Goal: Task Accomplishment & Management: Use online tool/utility

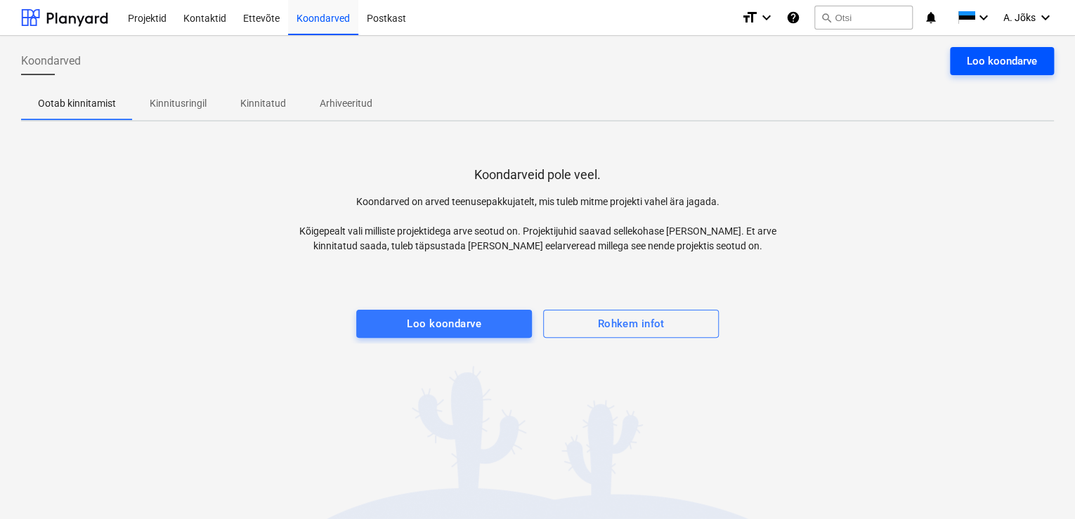
click at [982, 59] on div "Loo koondarve" at bounding box center [1002, 61] width 70 height 18
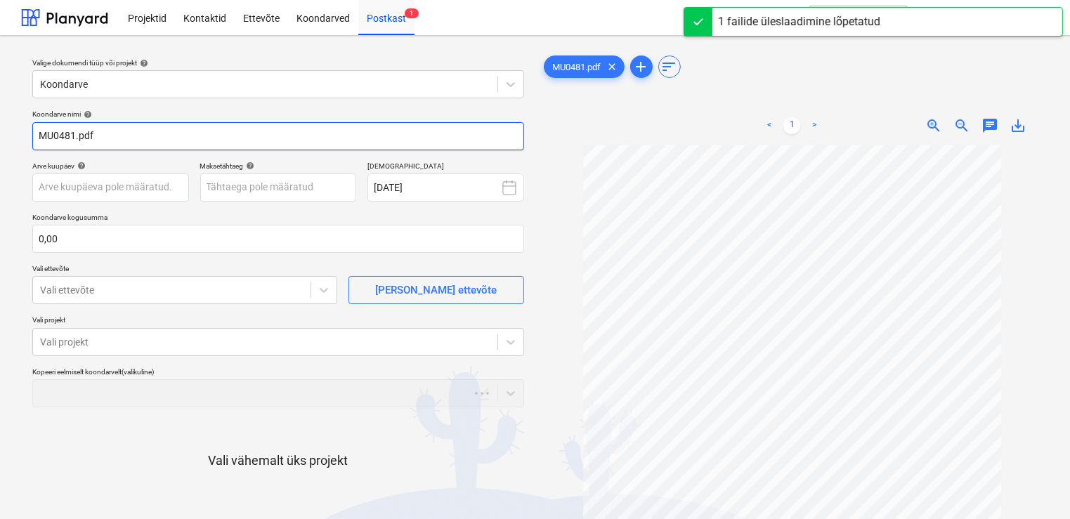
click at [37, 131] on input "MU0481.pdf" at bounding box center [278, 136] width 492 height 28
paste input "Tallinna Teede"
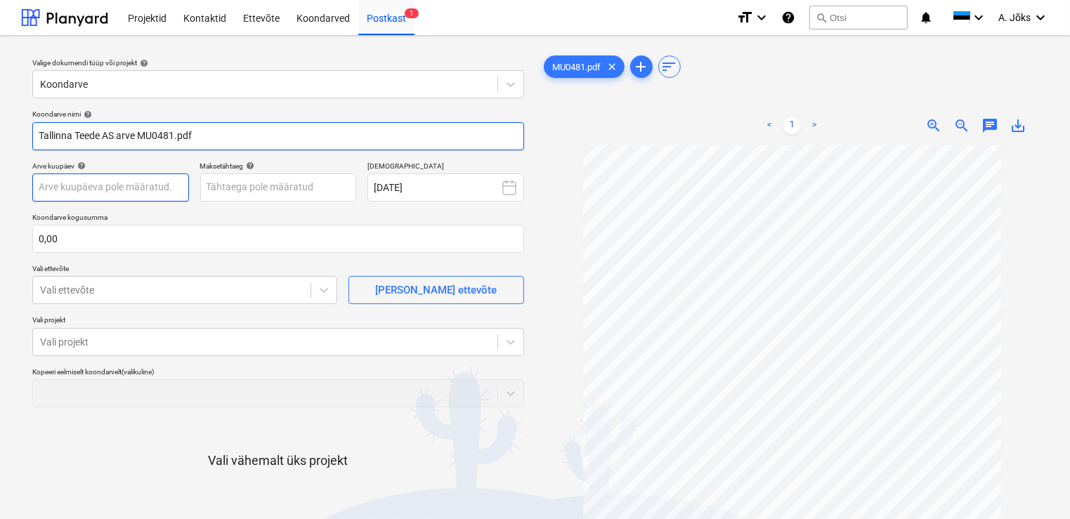
type input "Tallinna Teede AS arve MU0481.pdf"
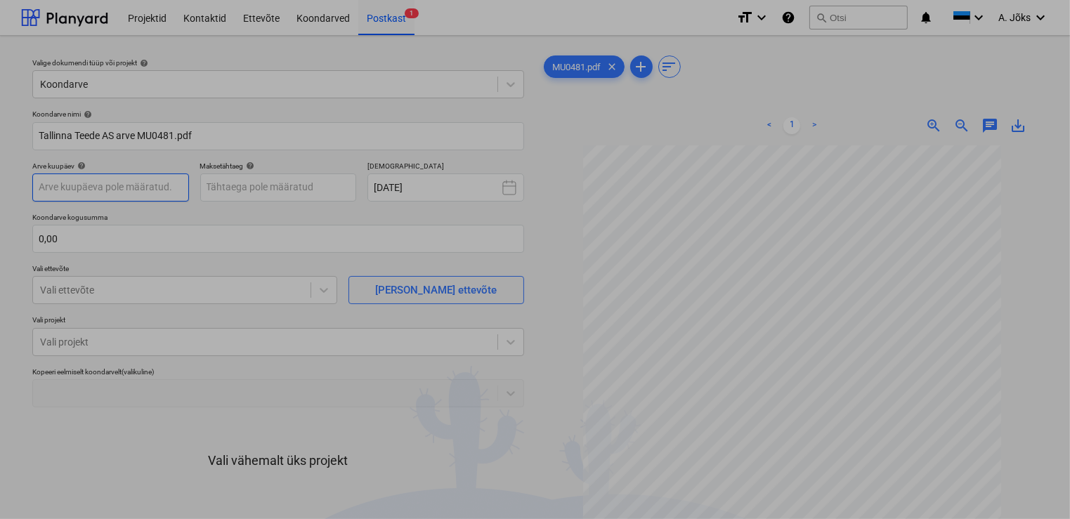
click at [99, 188] on body "Projektid Kontaktid Ettevõte Koondarved Postkast 1 format_size keyboard_arrow_d…" at bounding box center [535, 259] width 1070 height 519
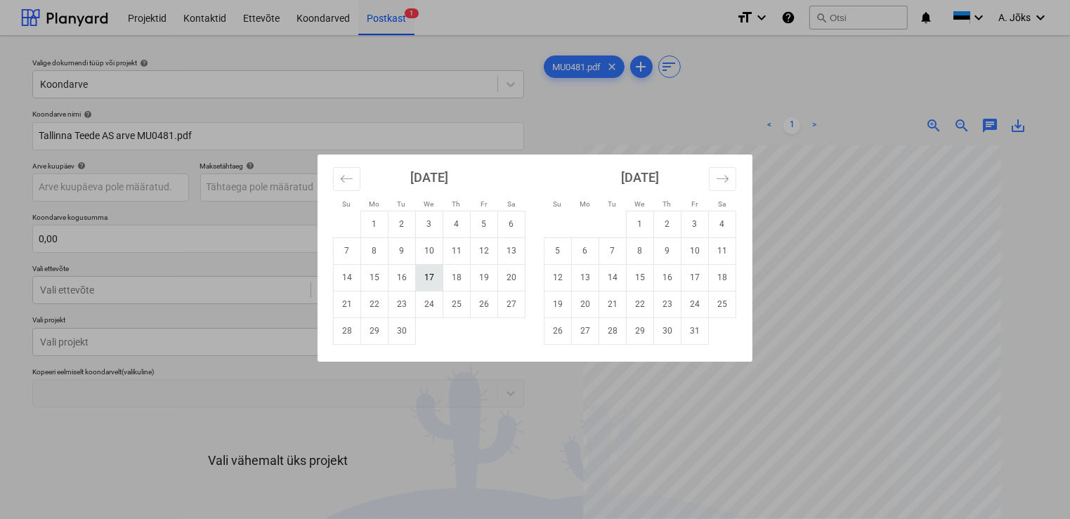
click at [422, 270] on td "17" at bounding box center [429, 277] width 27 height 27
type input "[DATE]"
click at [292, 182] on body "Projektid Kontaktid Ettevõte Koondarved Postkast 1 format_size keyboard_arrow_d…" at bounding box center [535, 259] width 1070 height 519
click at [643, 249] on td "8" at bounding box center [640, 250] width 27 height 27
type input "[DATE]"
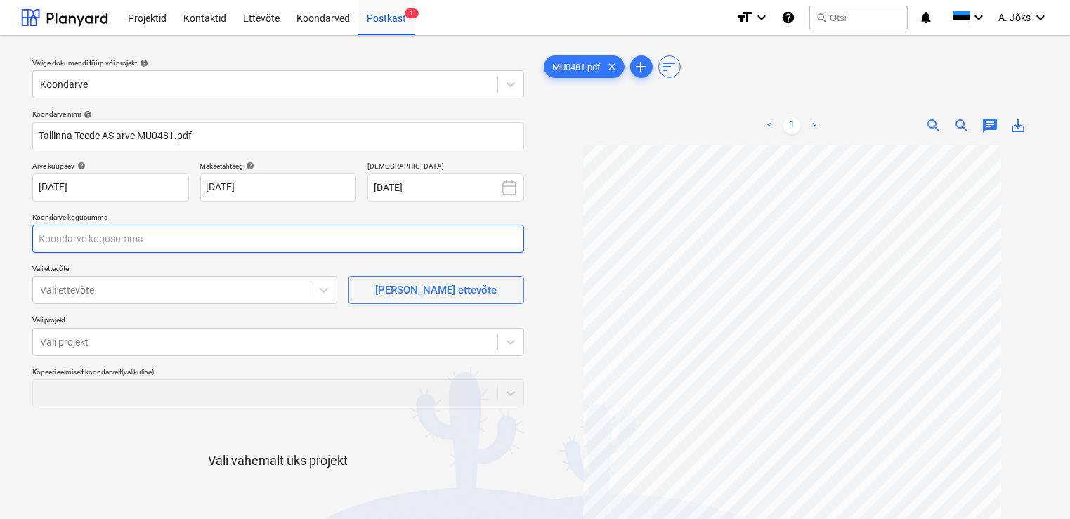
click at [173, 242] on input "text" at bounding box center [278, 239] width 492 height 28
type input "a"
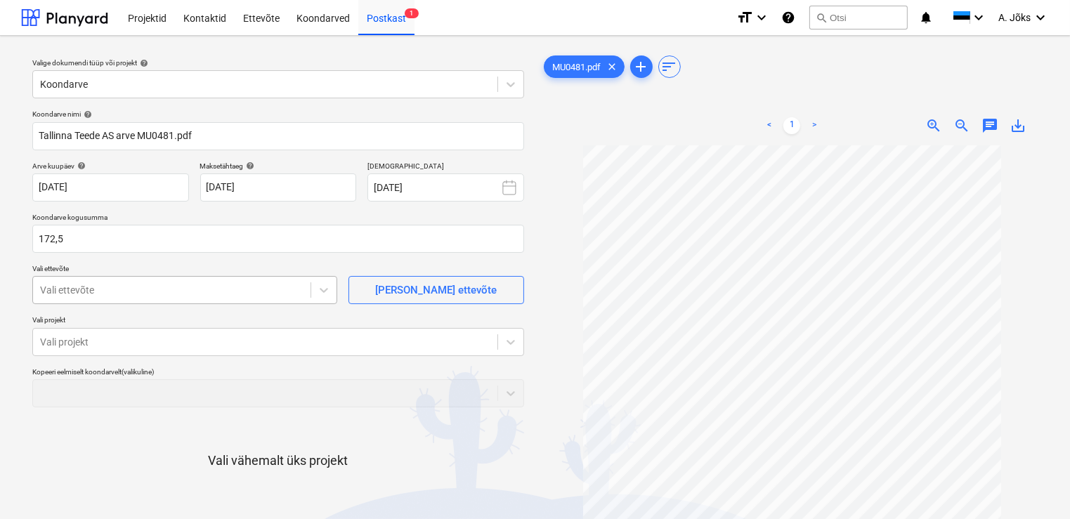
type input "172,50"
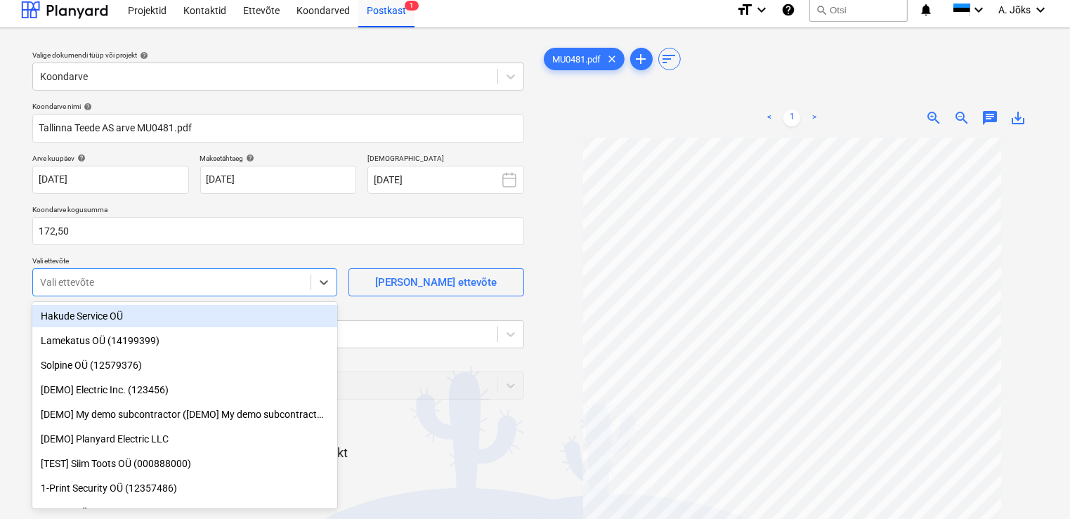
click at [131, 287] on div at bounding box center [171, 282] width 263 height 14
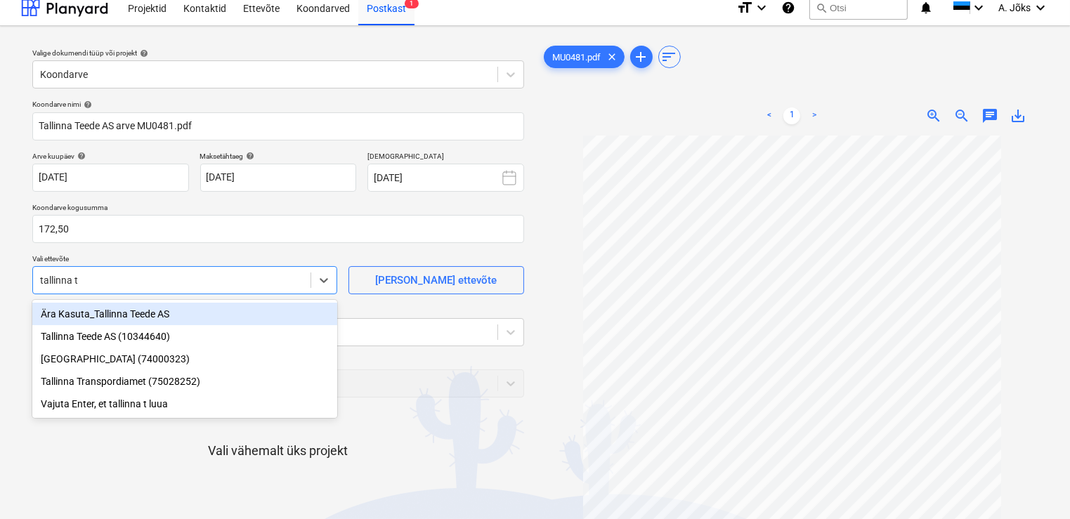
type input "tallinna te"
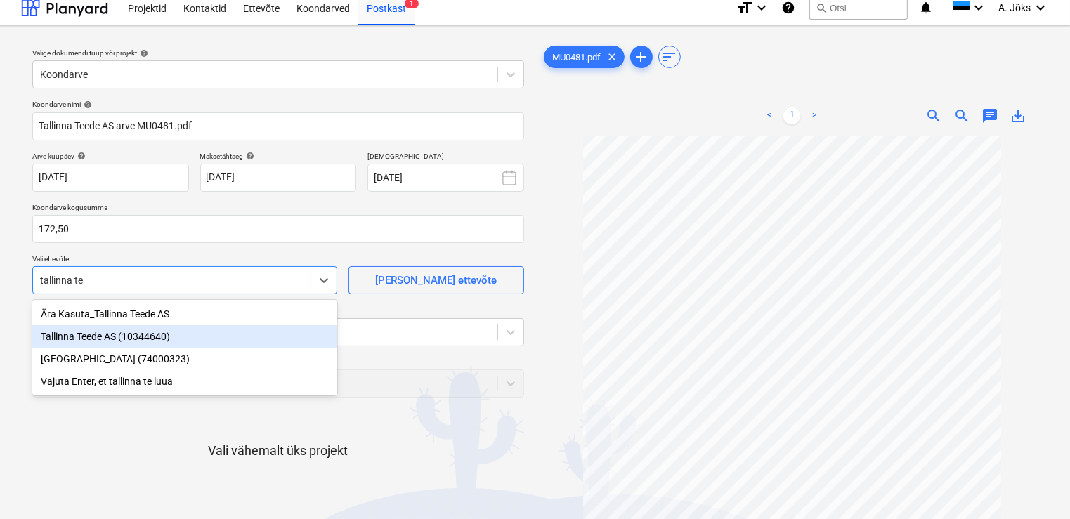
click at [121, 334] on div "Tallinna Teede AS (10344640)" at bounding box center [184, 336] width 305 height 22
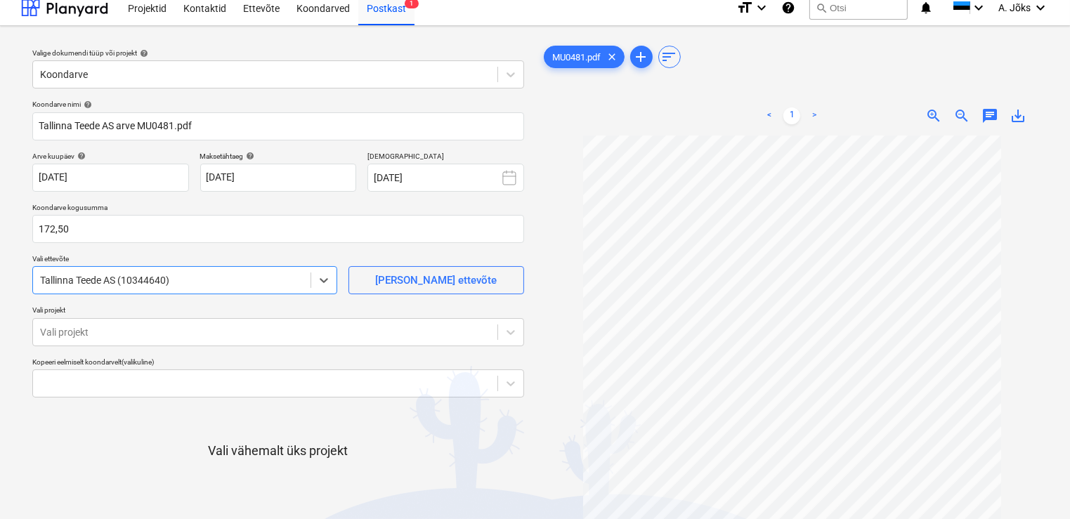
click at [121, 334] on div at bounding box center [265, 332] width 450 height 14
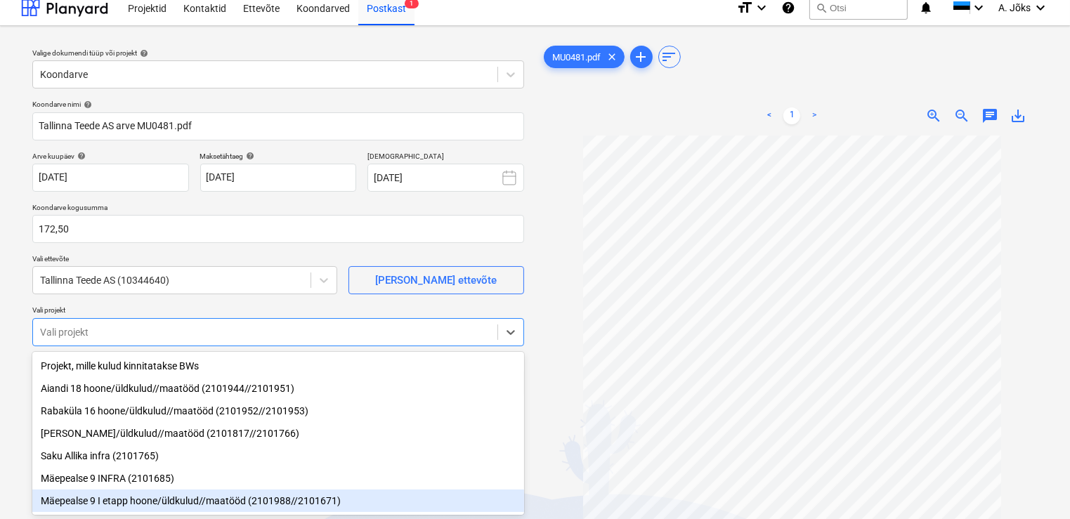
click at [112, 504] on div "Mäepealse 9 I etapp hoone/üldkulud//maatööd (2101988//2101671)" at bounding box center [278, 501] width 492 height 22
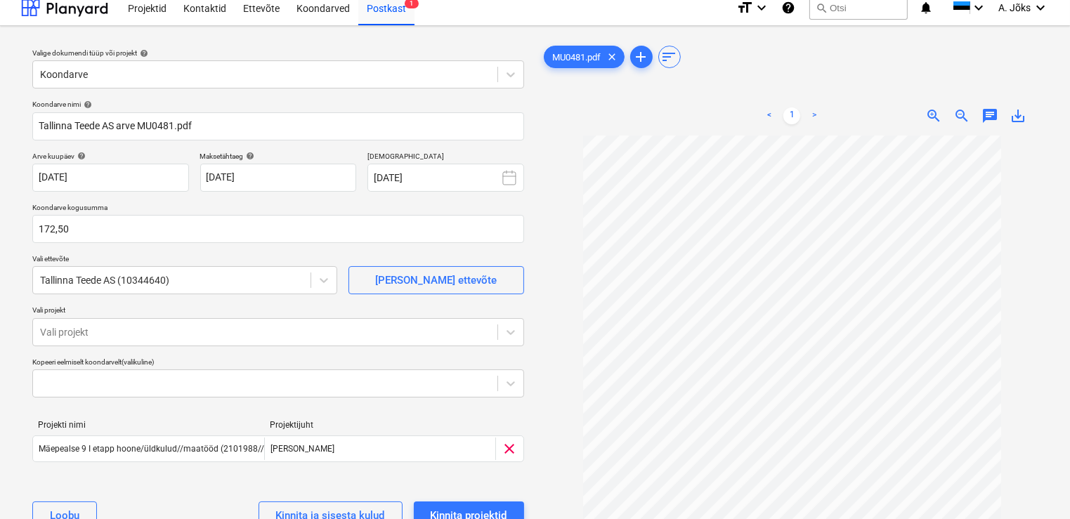
click at [700, 93] on div at bounding box center [792, 94] width 503 height 6
click at [639, 56] on span "add" at bounding box center [641, 56] width 17 height 17
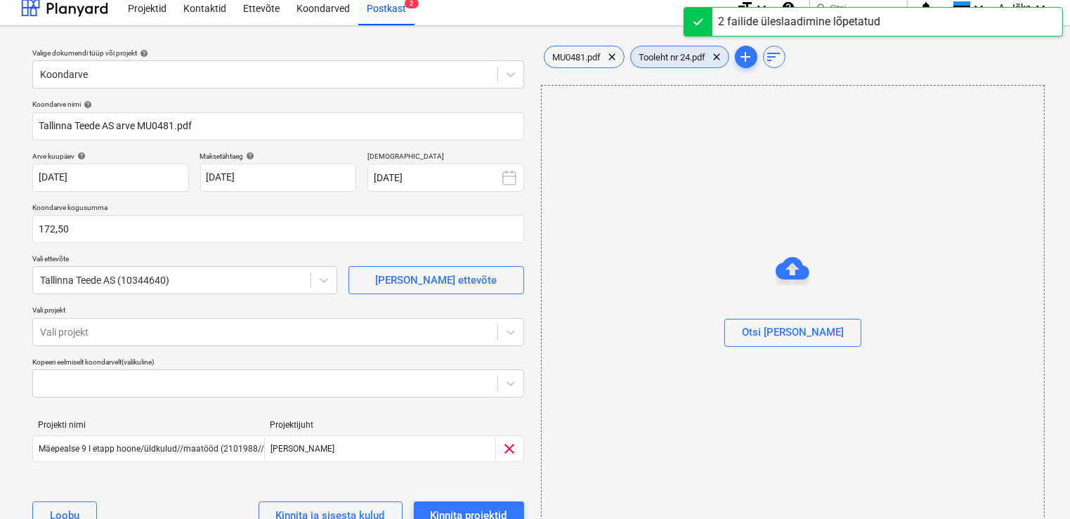
click at [666, 56] on span "Tooleht nr 24.pdf" at bounding box center [673, 57] width 84 height 11
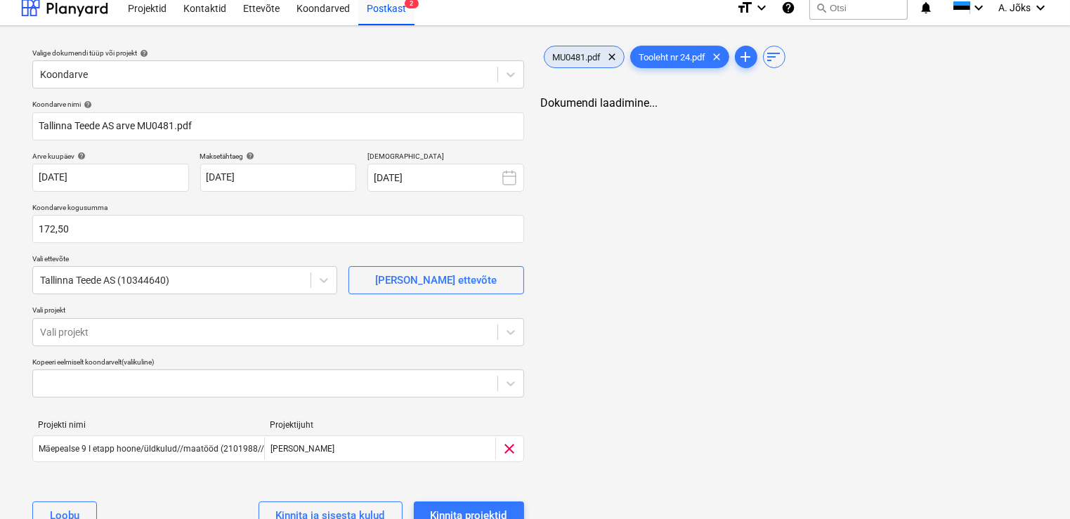
click at [582, 55] on span "MU0481.pdf" at bounding box center [576, 57] width 65 height 11
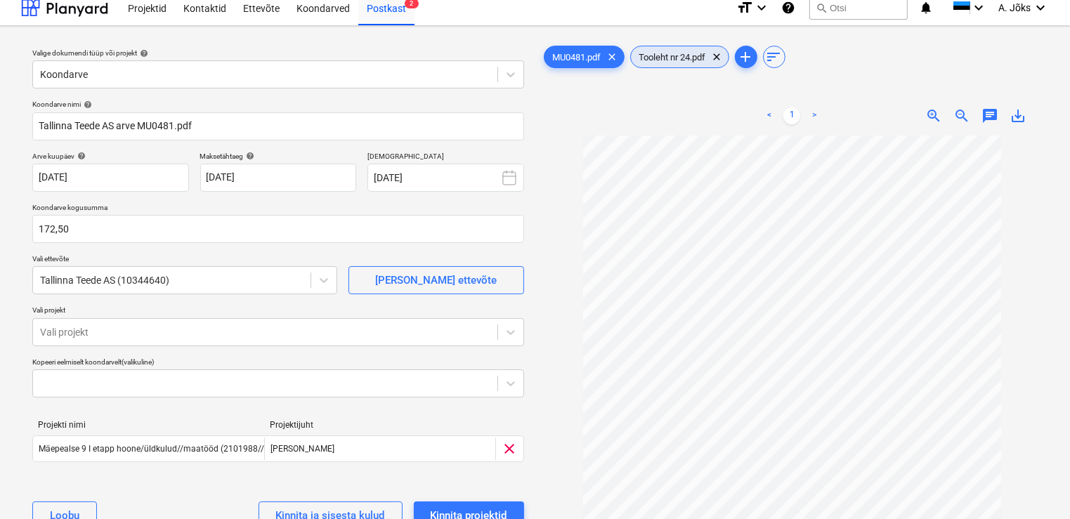
click at [660, 63] on div "Tooleht nr 24.pdf clear" at bounding box center [679, 57] width 99 height 22
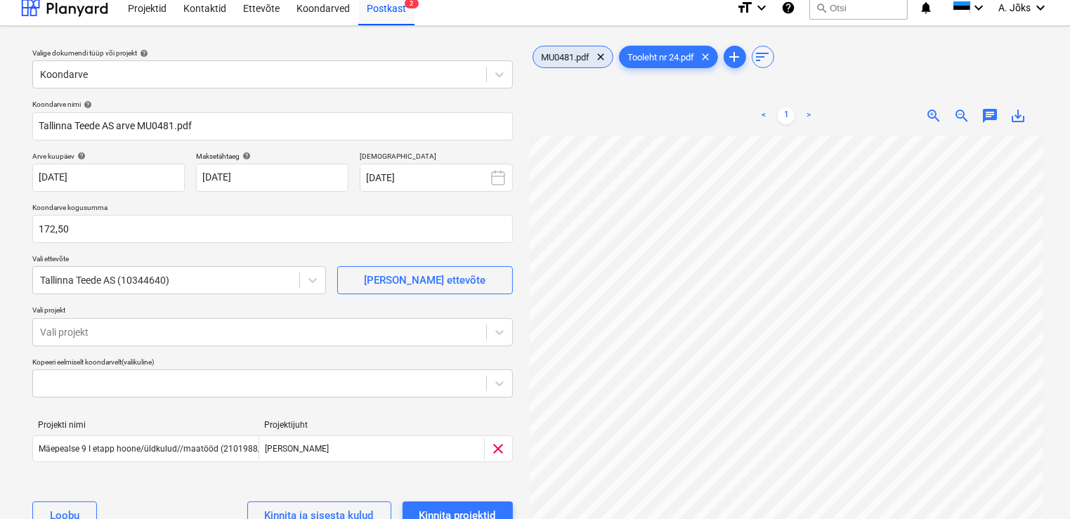
click at [551, 62] on div "MU0481.pdf clear" at bounding box center [572, 57] width 81 height 22
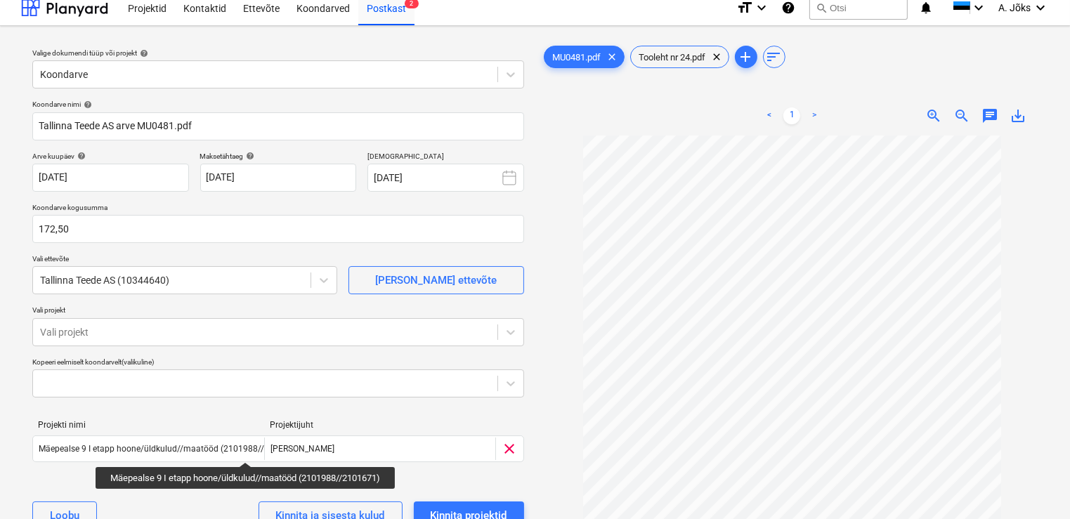
click at [988, 114] on span "chat" at bounding box center [989, 115] width 17 height 17
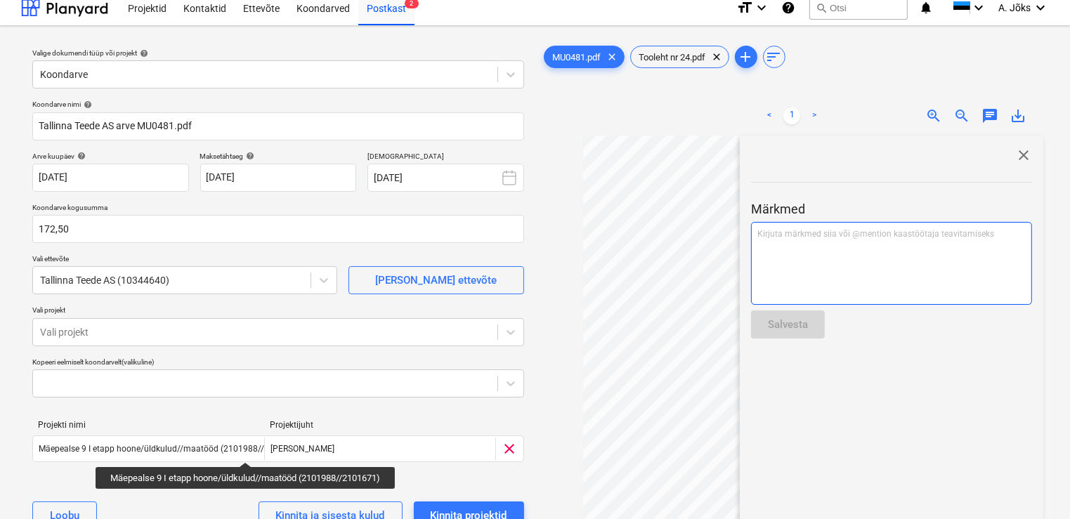
click at [858, 233] on p "Kirjuta märkmed siia või @mention kaastöötaja teavitamiseks ﻿" at bounding box center [891, 234] width 268 height 12
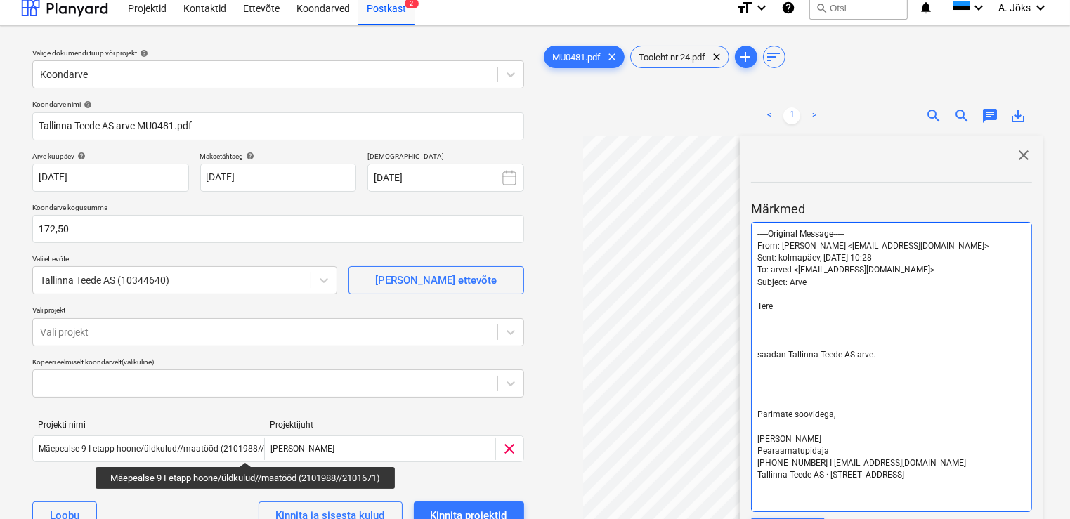
click at [809, 401] on p "﻿" at bounding box center [891, 403] width 268 height 12
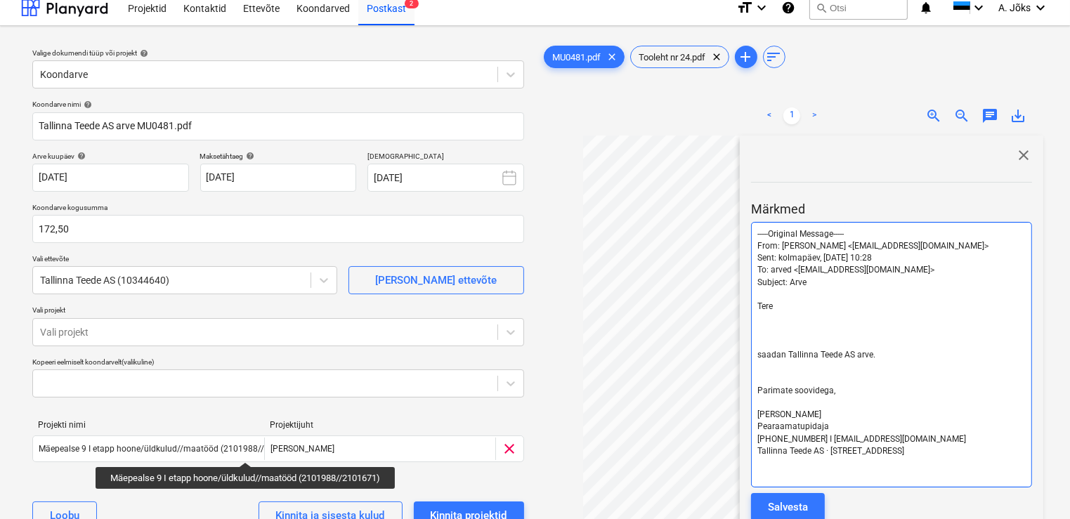
click at [776, 340] on p "﻿" at bounding box center [891, 342] width 268 height 12
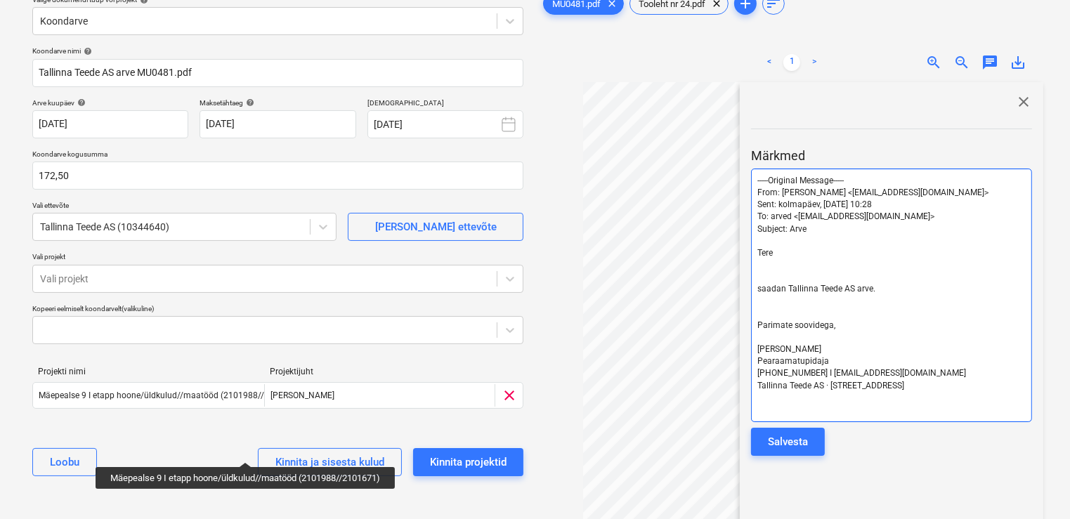
scroll to position [66, 0]
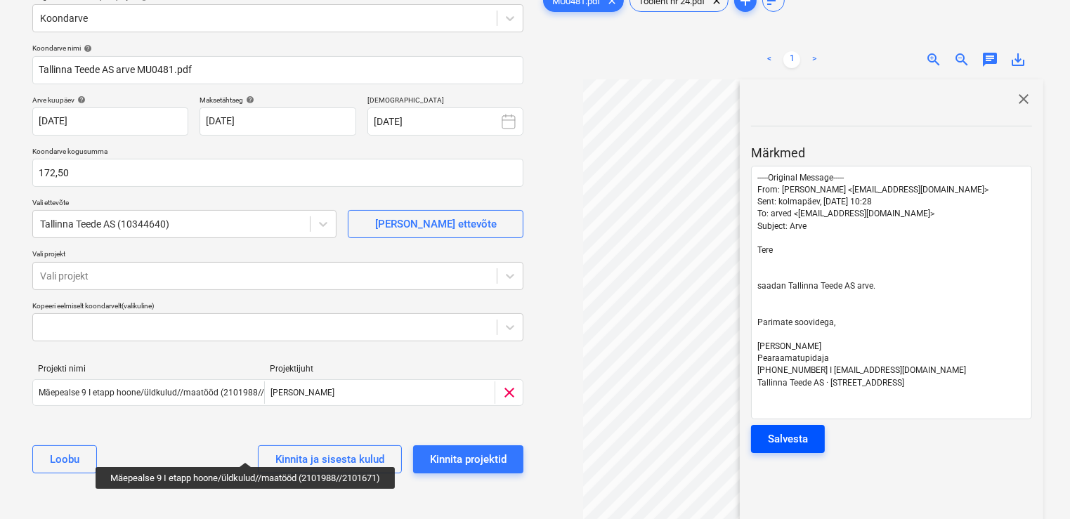
click at [794, 444] on div "Salvesta" at bounding box center [788, 439] width 40 height 18
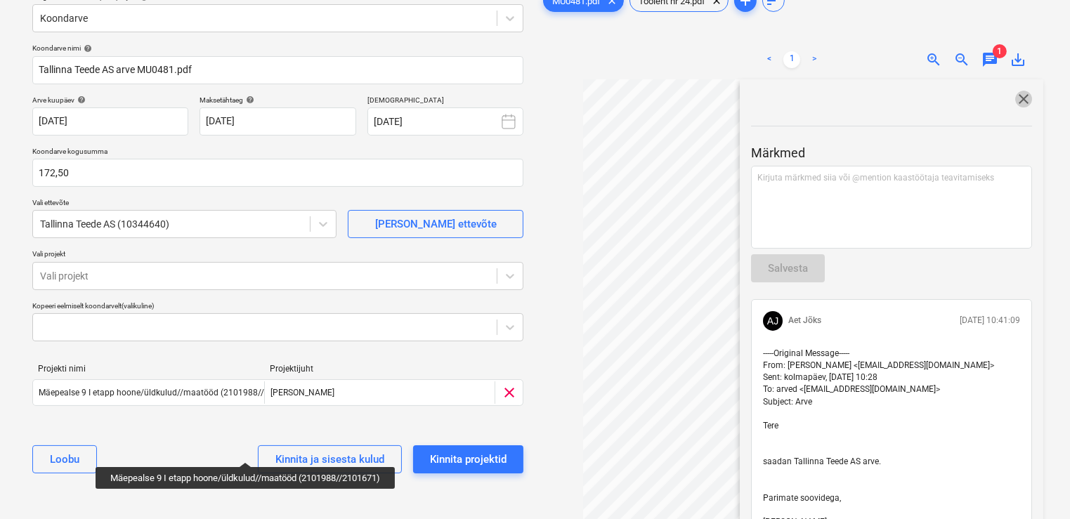
click at [1019, 102] on span "close" at bounding box center [1023, 99] width 17 height 17
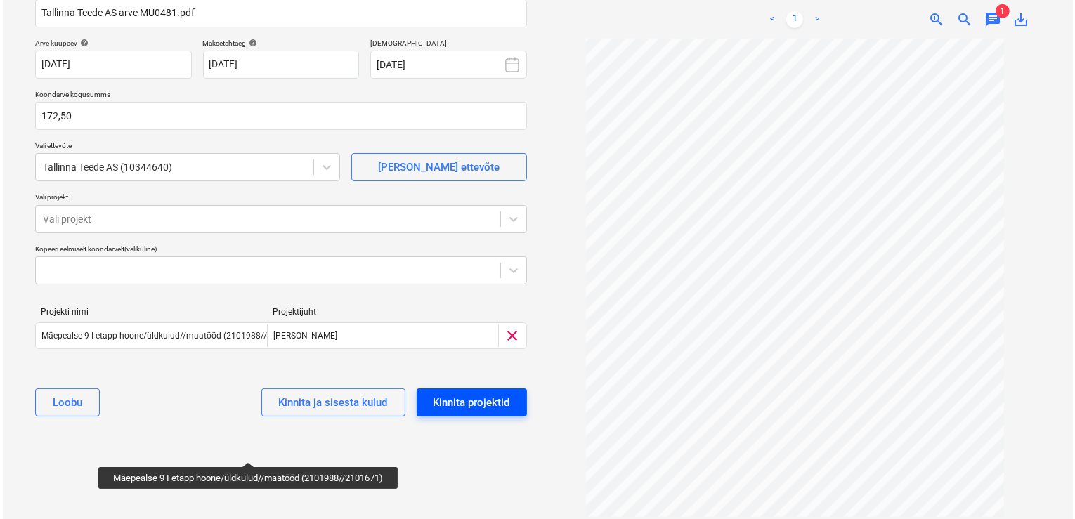
scroll to position [0, 0]
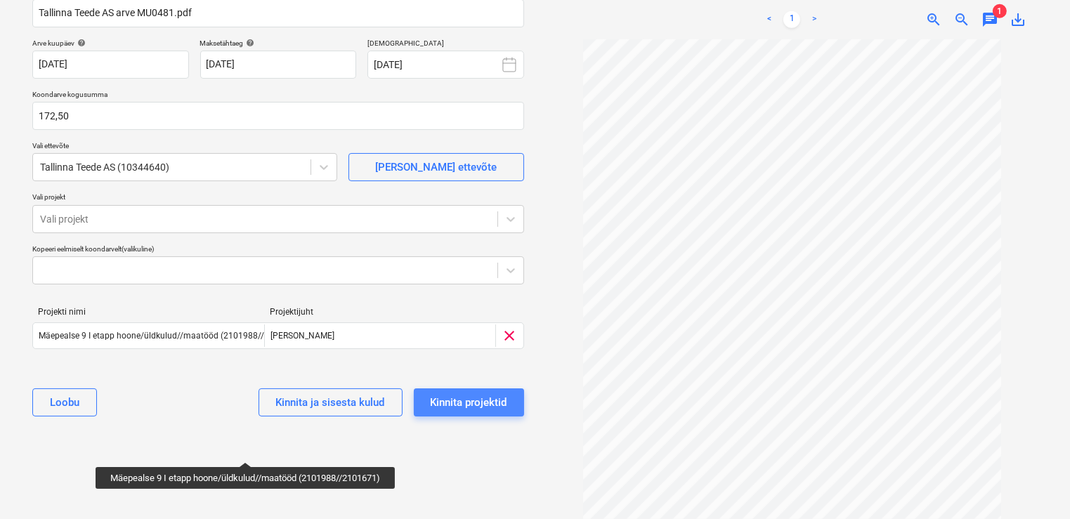
click at [491, 398] on div "Kinnita projektid" at bounding box center [469, 402] width 77 height 18
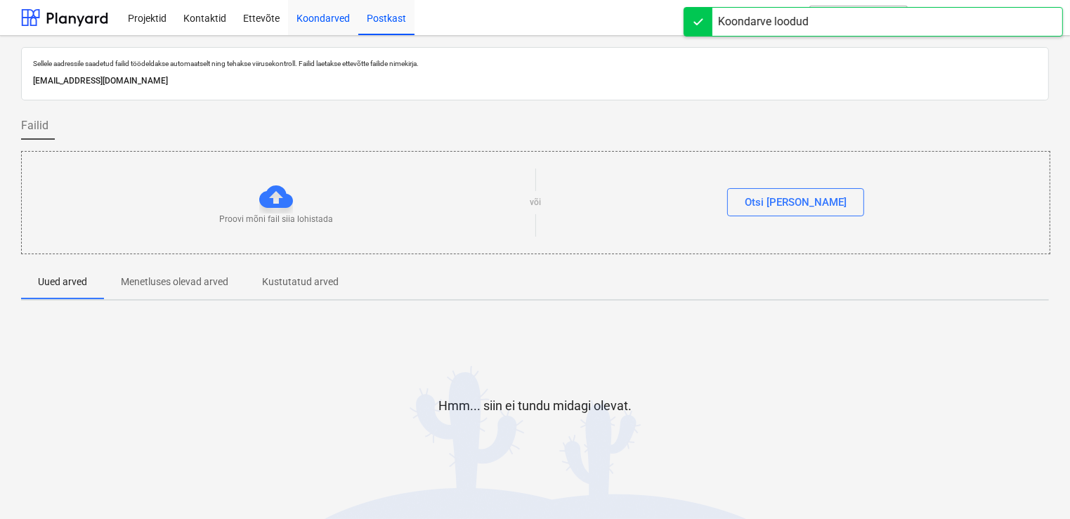
drag, startPoint x: 323, startPoint y: 18, endPoint x: 317, endPoint y: 24, distance: 8.5
click at [323, 18] on div "Koondarved" at bounding box center [323, 17] width 70 height 36
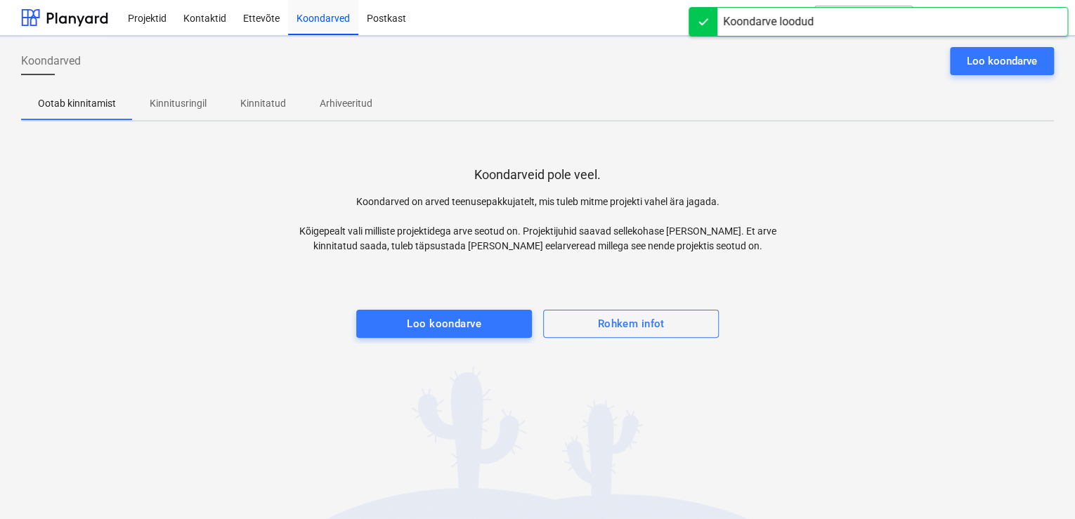
click at [188, 100] on p "Kinnitusringil" at bounding box center [178, 103] width 57 height 15
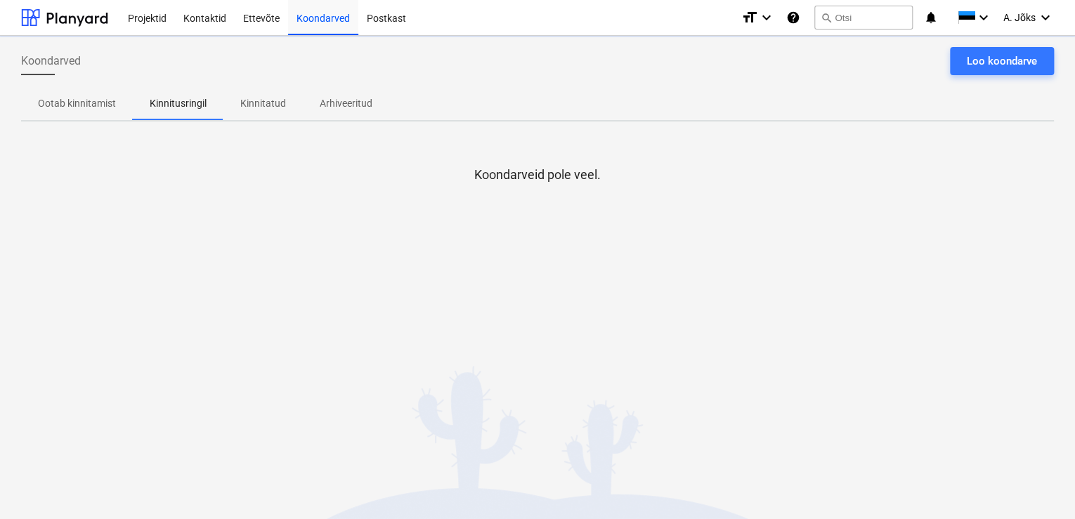
click at [182, 257] on div "Koondarveid pole veel." at bounding box center [537, 238] width 1033 height 211
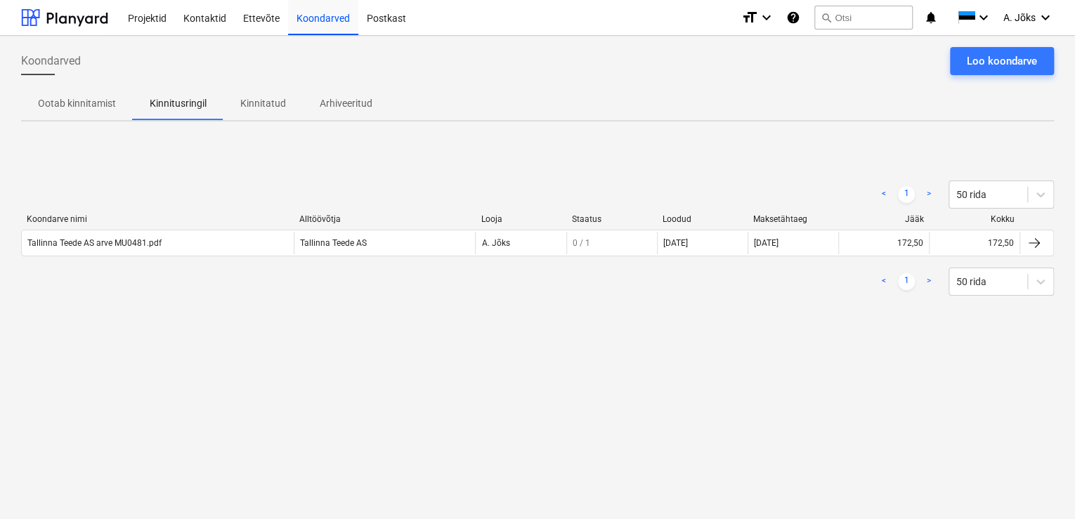
click at [557, 348] on div "Koondarved Loo koondarve Ootab kinnitamist Kinnitusringil Kinnitatud Arhiveerit…" at bounding box center [537, 277] width 1075 height 483
